Goal: Navigation & Orientation: Find specific page/section

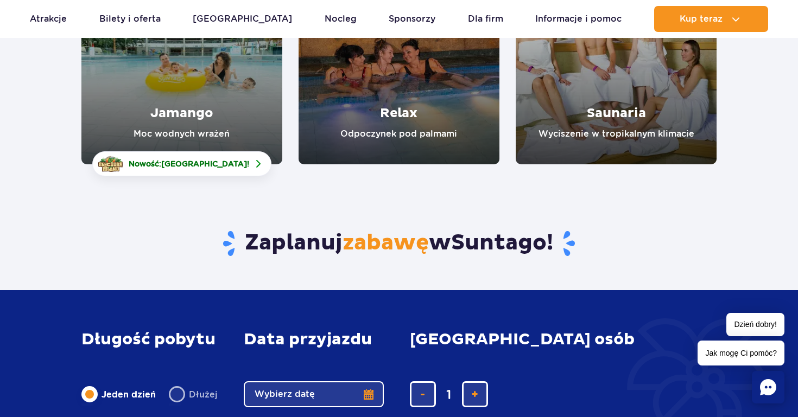
scroll to position [243, 0]
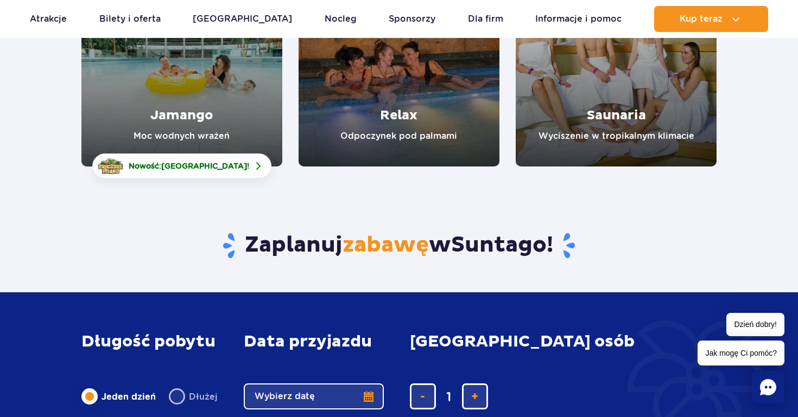
click at [228, 92] on link "Jamango" at bounding box center [181, 66] width 201 height 201
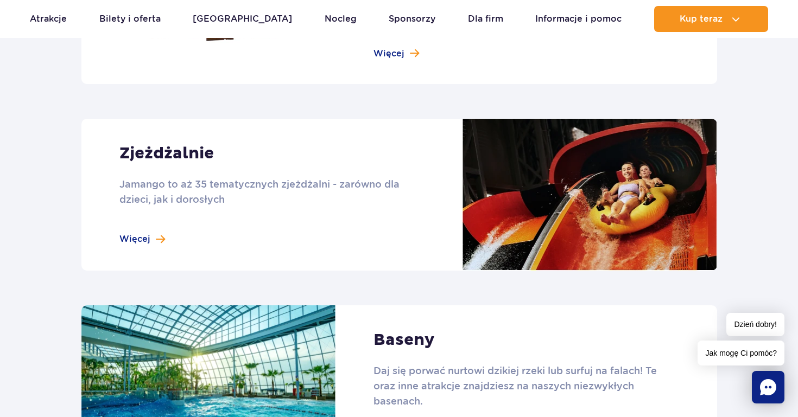
scroll to position [904, 0]
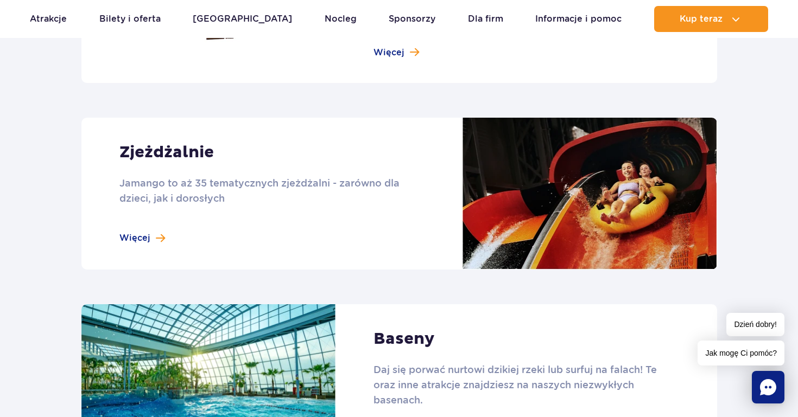
click at [144, 241] on link at bounding box center [398, 194] width 635 height 152
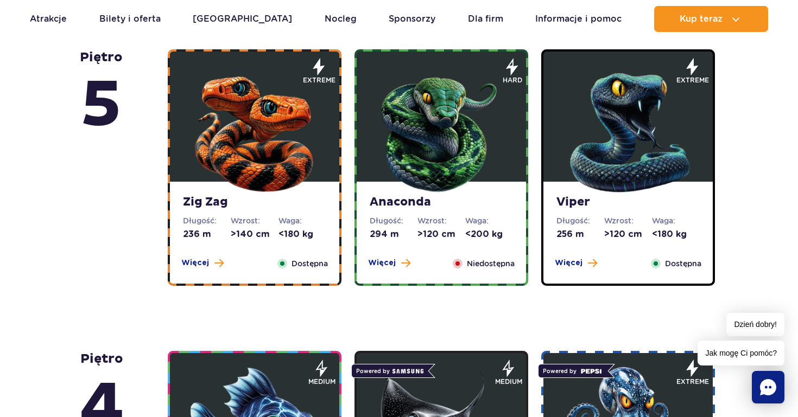
scroll to position [669, 0]
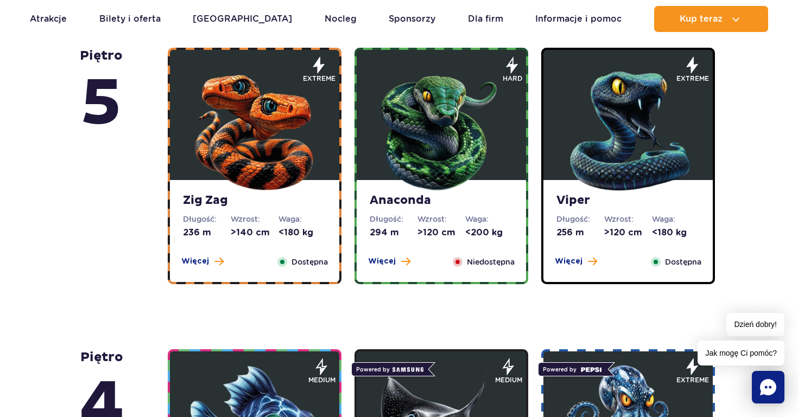
click at [428, 153] on img at bounding box center [441, 128] width 130 height 130
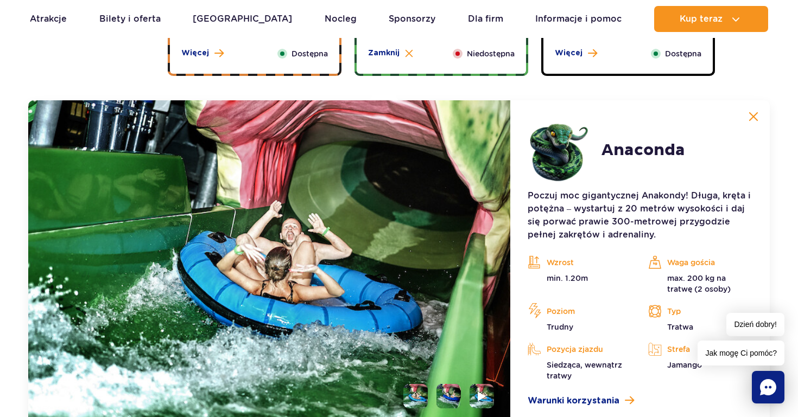
scroll to position [912, 0]
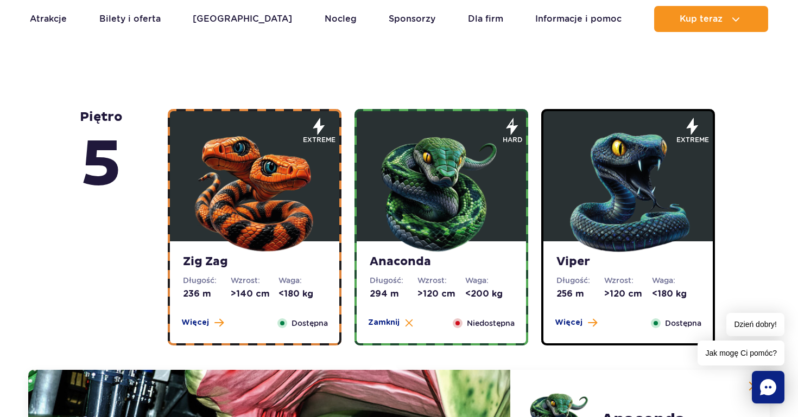
click at [254, 223] on img at bounding box center [254, 190] width 130 height 130
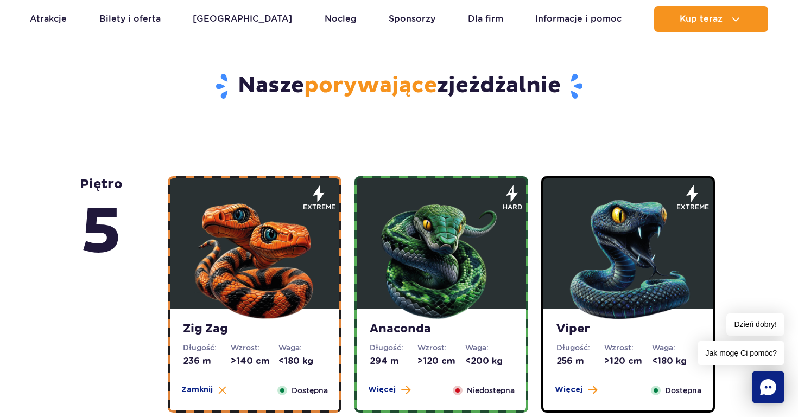
click at [621, 243] on img at bounding box center [628, 257] width 130 height 130
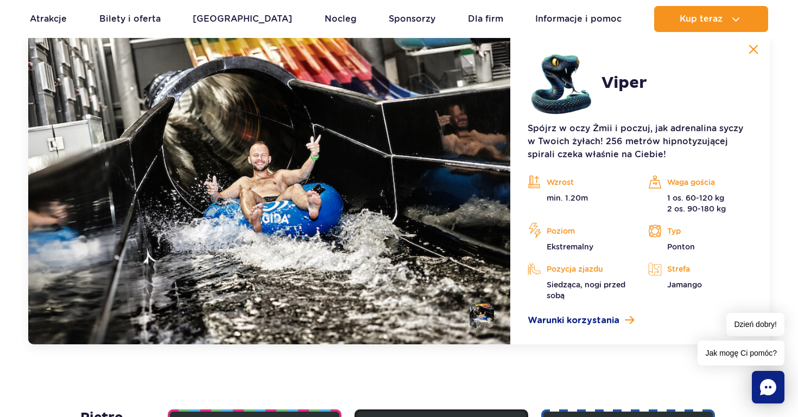
scroll to position [946, 0]
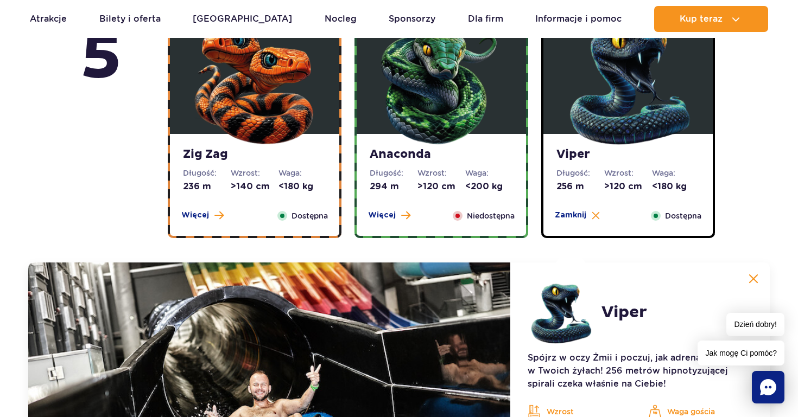
click at [460, 123] on img at bounding box center [441, 82] width 130 height 130
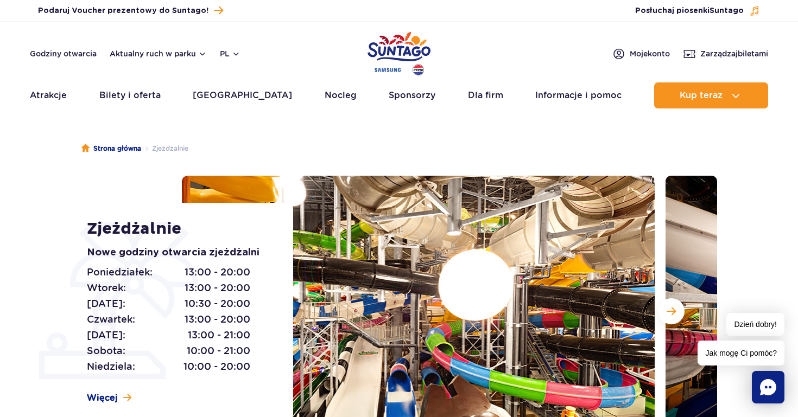
scroll to position [0, 0]
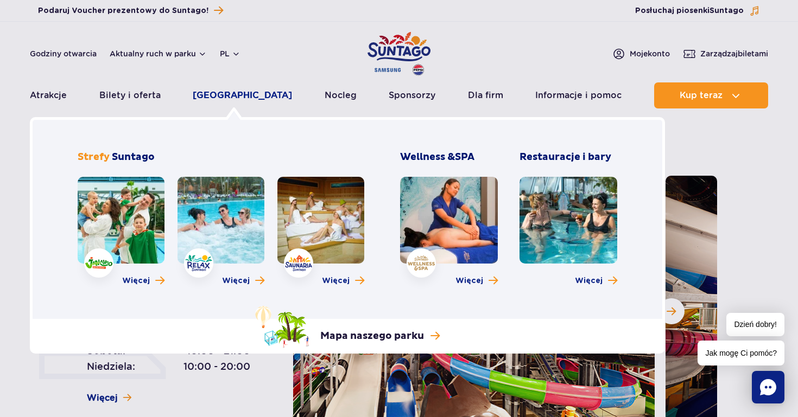
click at [244, 92] on link "[GEOGRAPHIC_DATA]" at bounding box center [242, 95] width 99 height 26
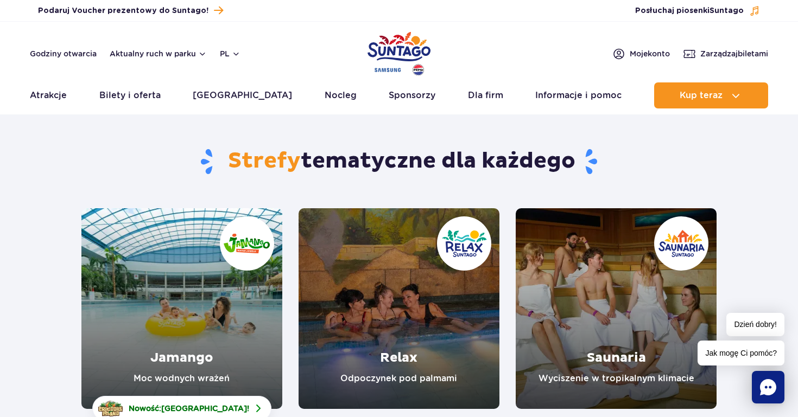
click at [137, 377] on link "Jamango" at bounding box center [181, 308] width 201 height 201
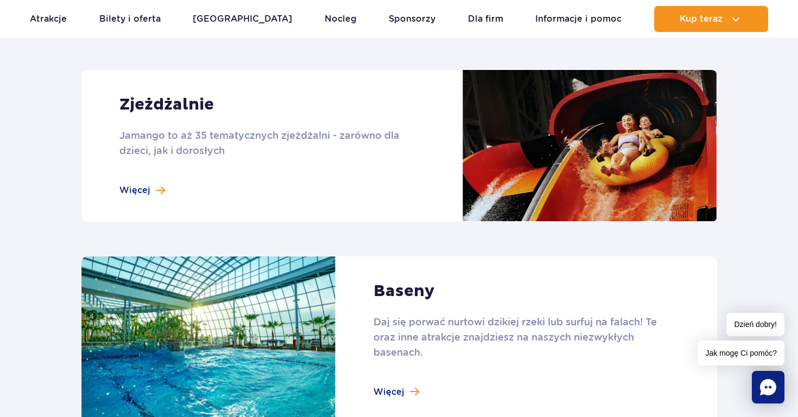
scroll to position [1062, 0]
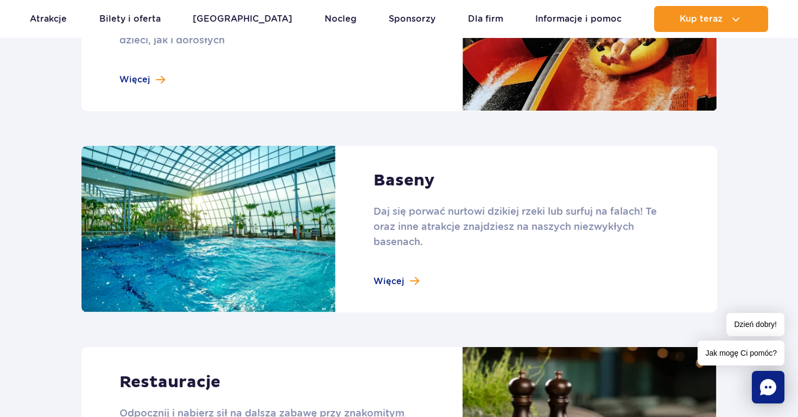
click at [398, 282] on link at bounding box center [398, 229] width 635 height 167
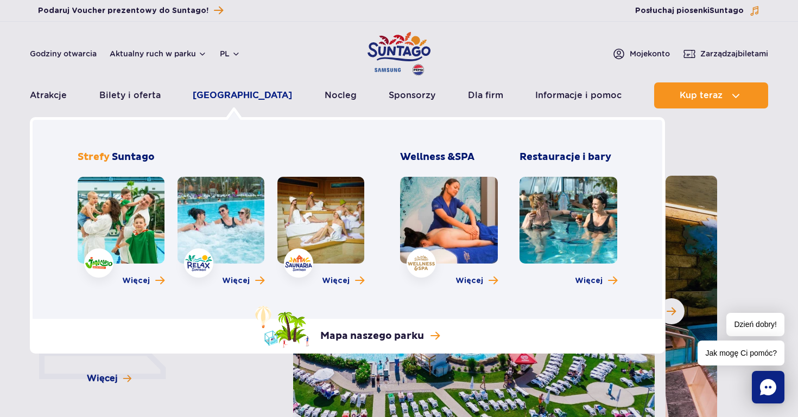
click at [245, 91] on link "[GEOGRAPHIC_DATA]" at bounding box center [242, 95] width 99 height 26
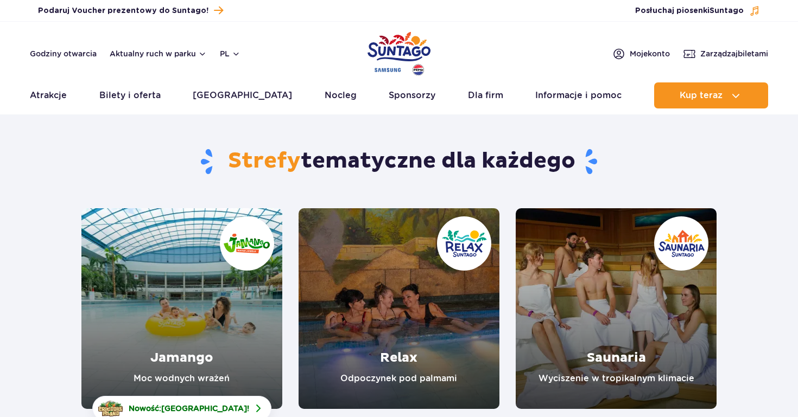
click at [136, 291] on link "Jamango" at bounding box center [181, 308] width 201 height 201
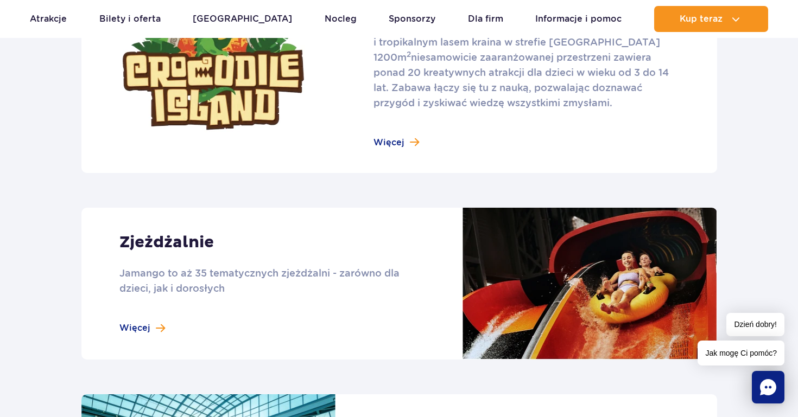
scroll to position [819, 0]
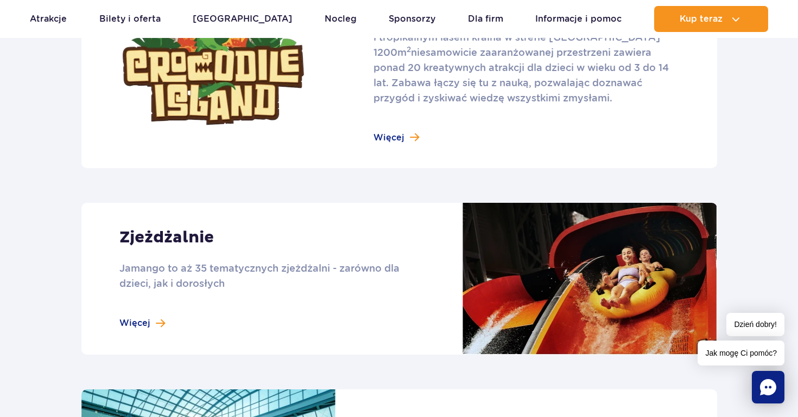
click at [144, 319] on link at bounding box center [398, 279] width 635 height 152
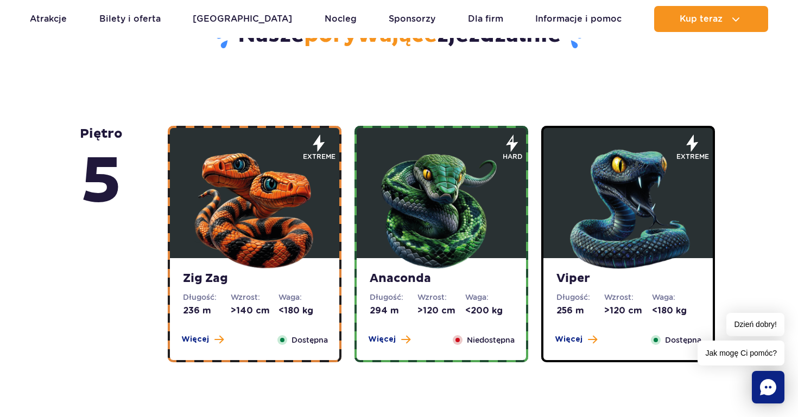
scroll to position [635, 0]
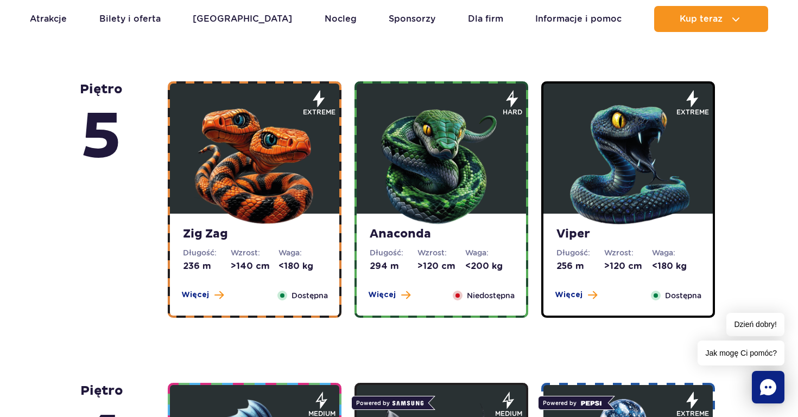
click at [453, 151] on img at bounding box center [441, 162] width 130 height 130
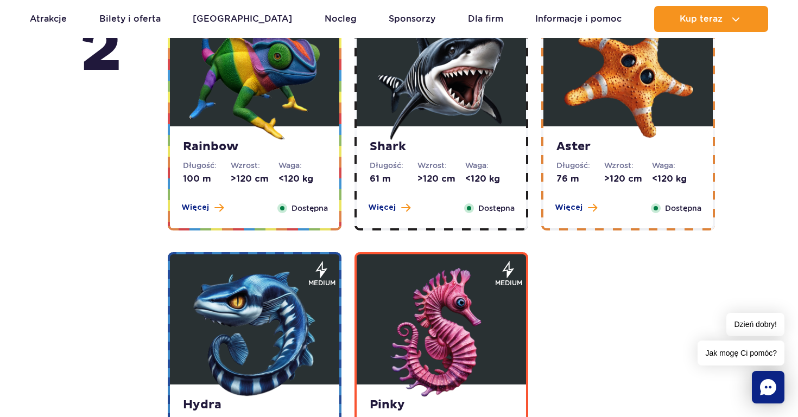
scroll to position [2237, 0]
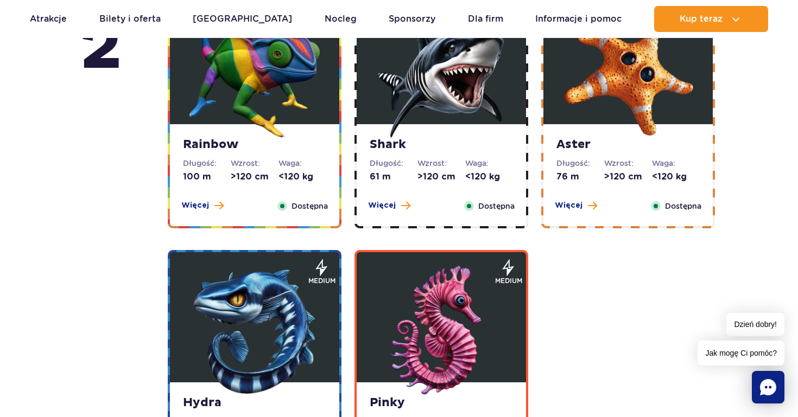
click at [427, 337] on img at bounding box center [441, 331] width 130 height 130
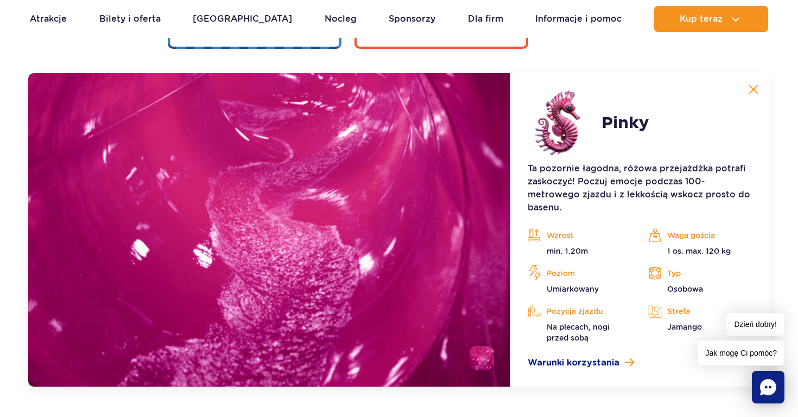
scroll to position [2334, 0]
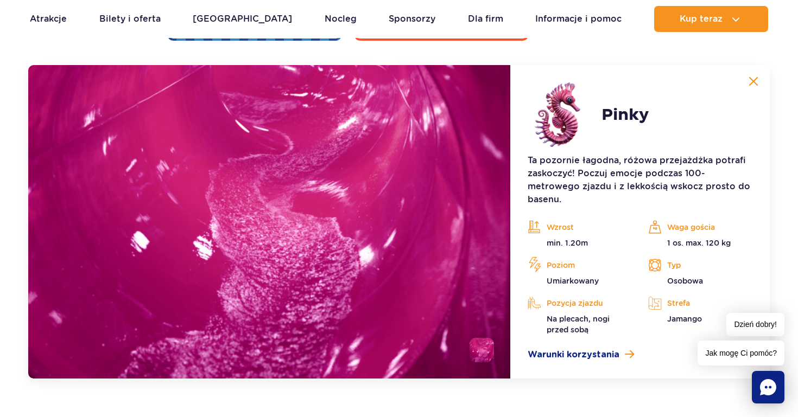
click at [755, 78] on img at bounding box center [753, 82] width 10 height 10
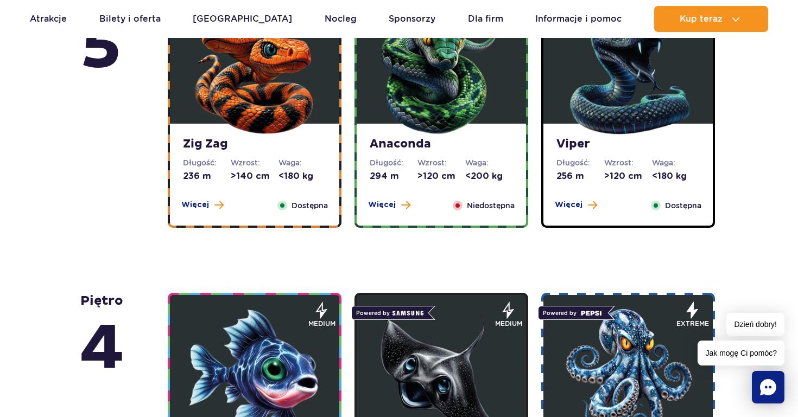
scroll to position [530, 0]
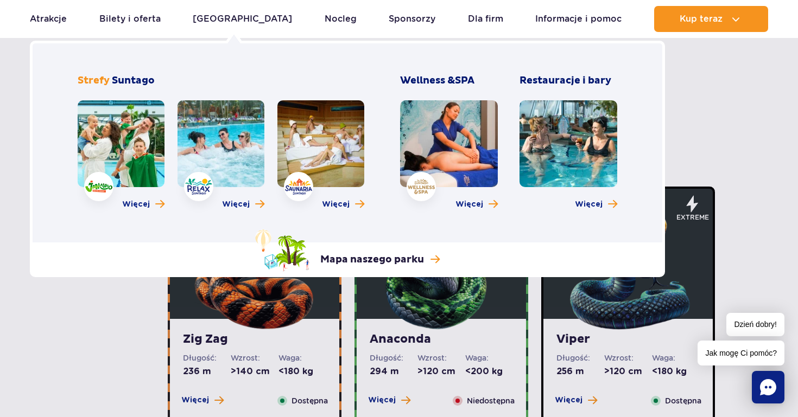
click at [142, 140] on link at bounding box center [121, 143] width 87 height 87
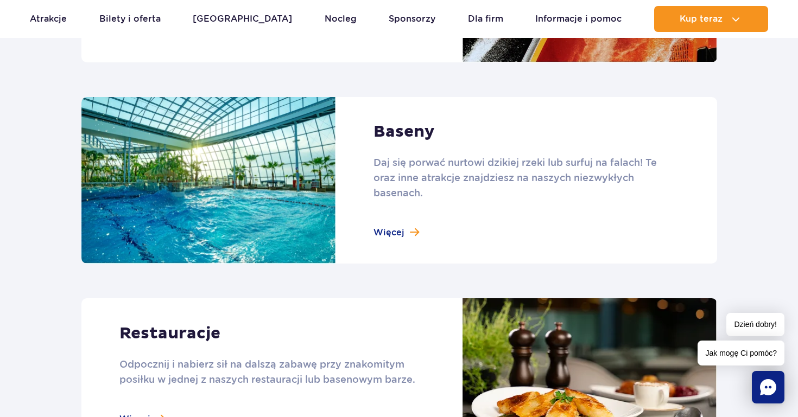
scroll to position [1112, 0]
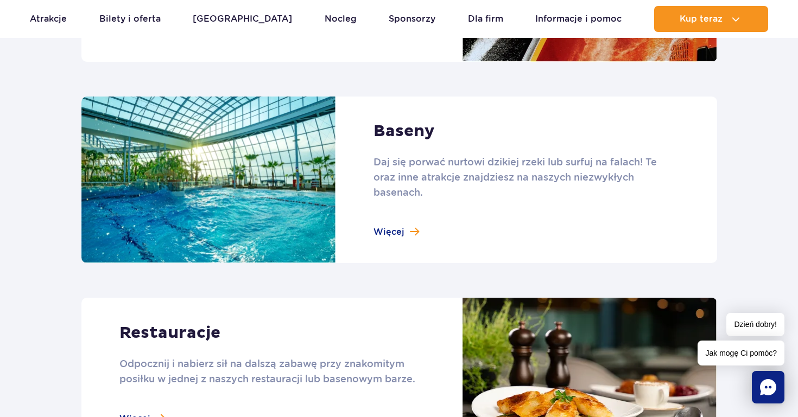
click at [398, 227] on link at bounding box center [398, 180] width 635 height 167
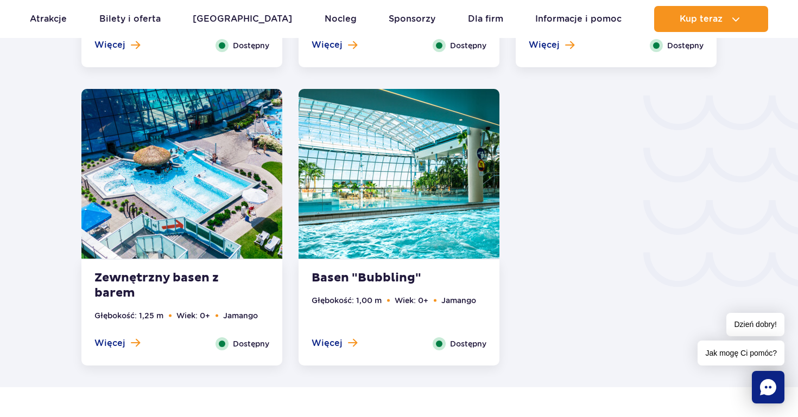
scroll to position [1783, 0]
